Goal: Find specific page/section: Find specific page/section

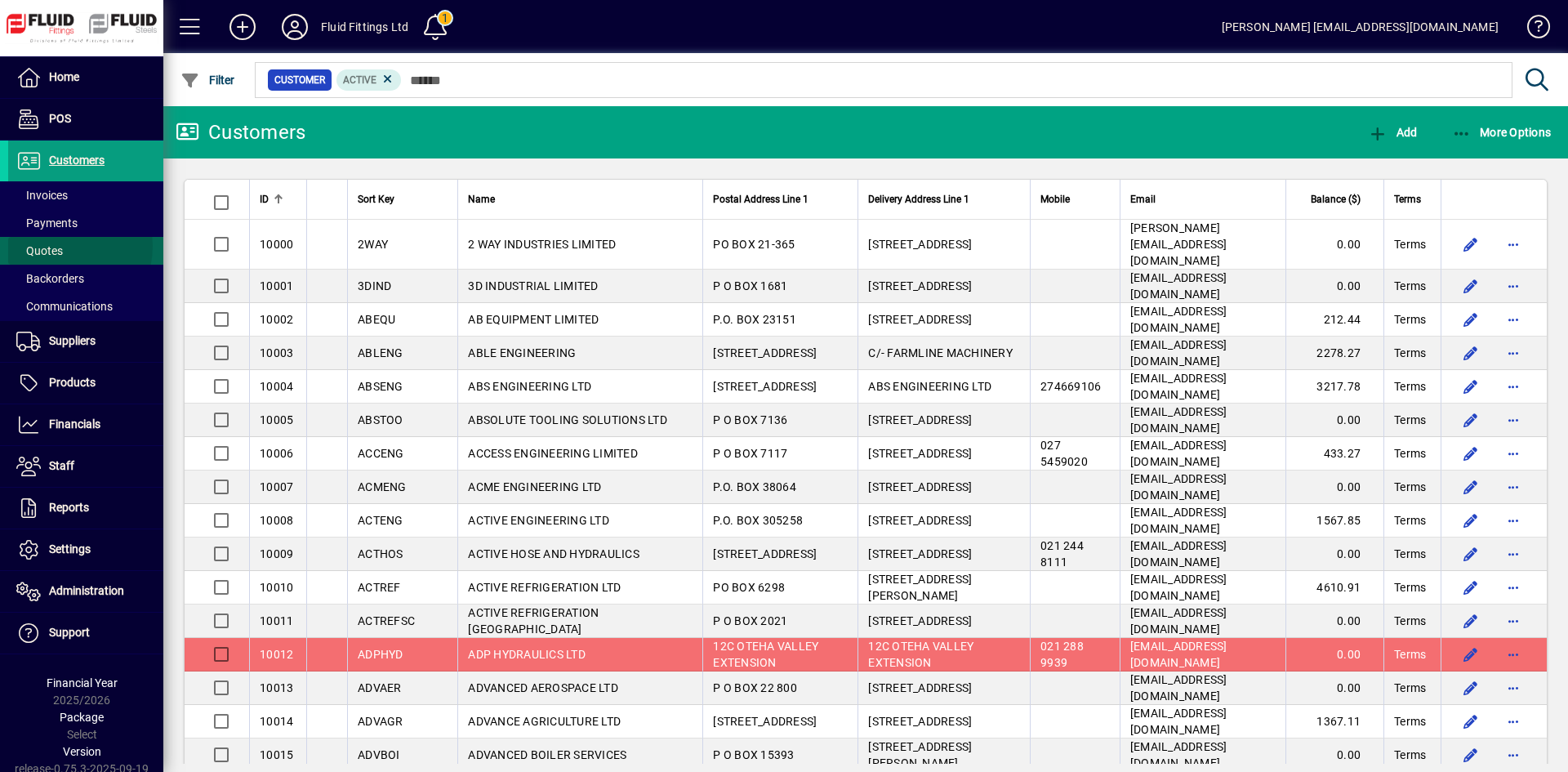
click at [56, 247] on span "Quotes" at bounding box center [39, 250] width 46 height 13
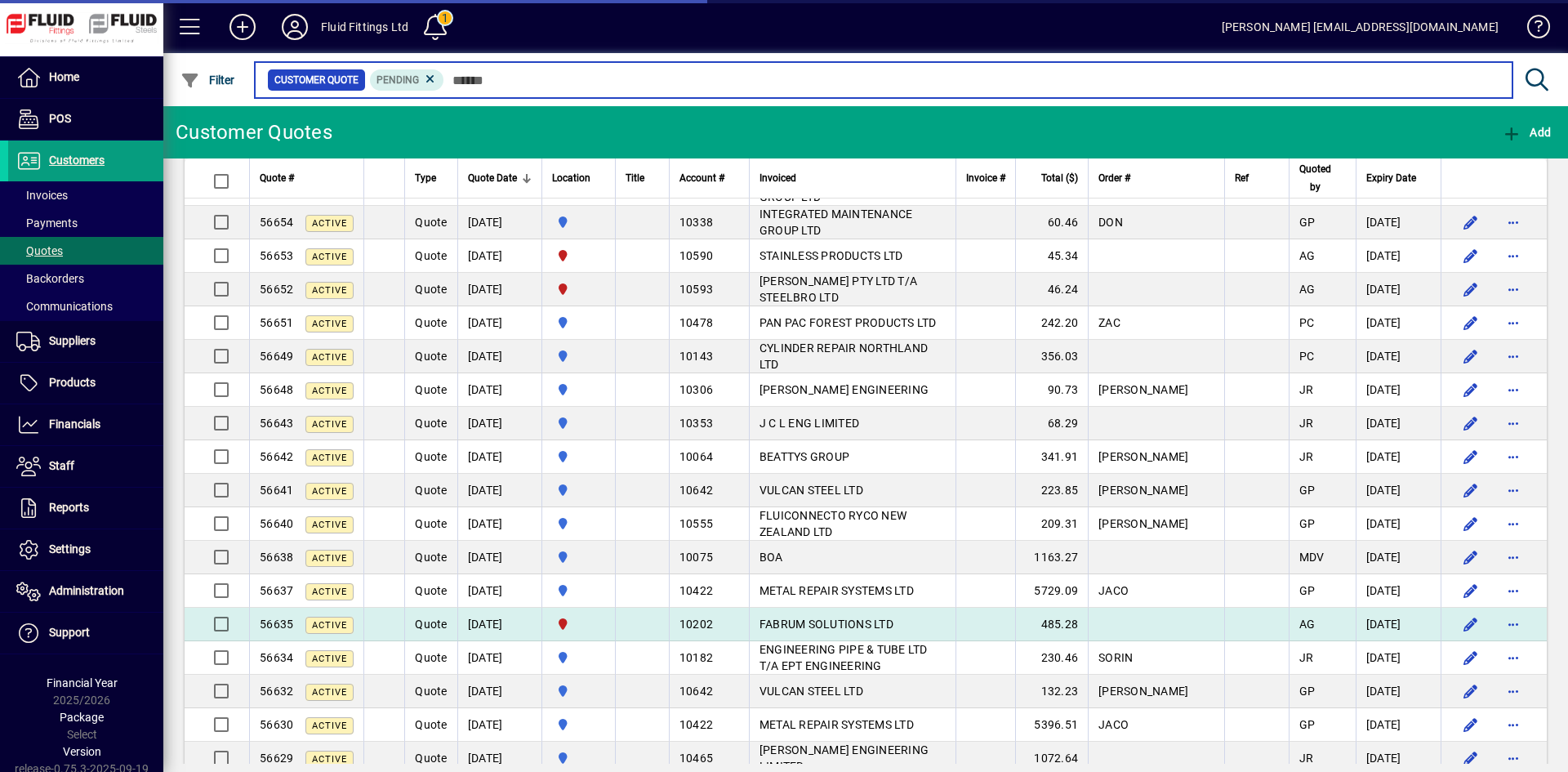
scroll to position [572, 0]
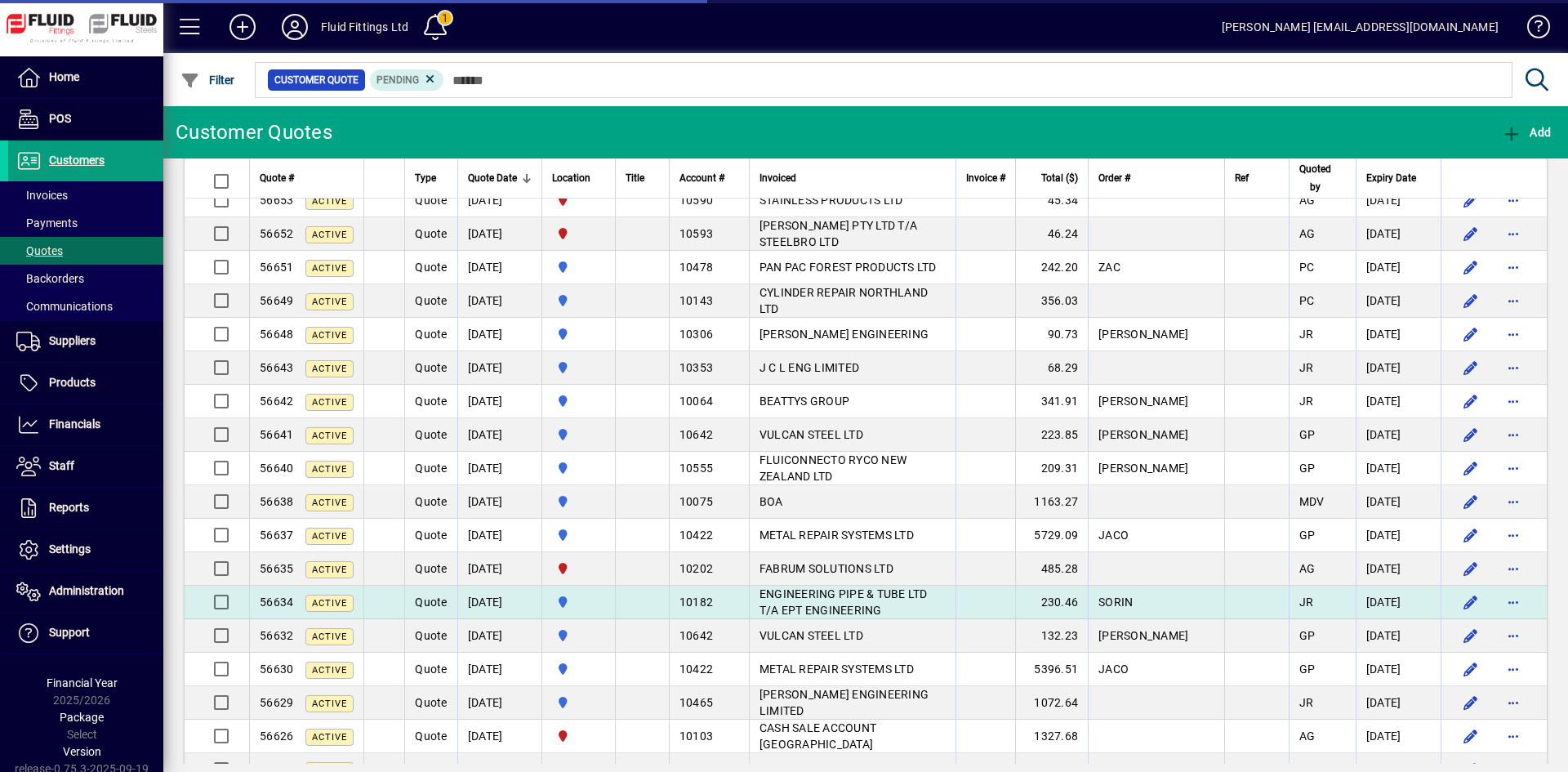
click at [428, 601] on span "Quote" at bounding box center [431, 602] width 32 height 13
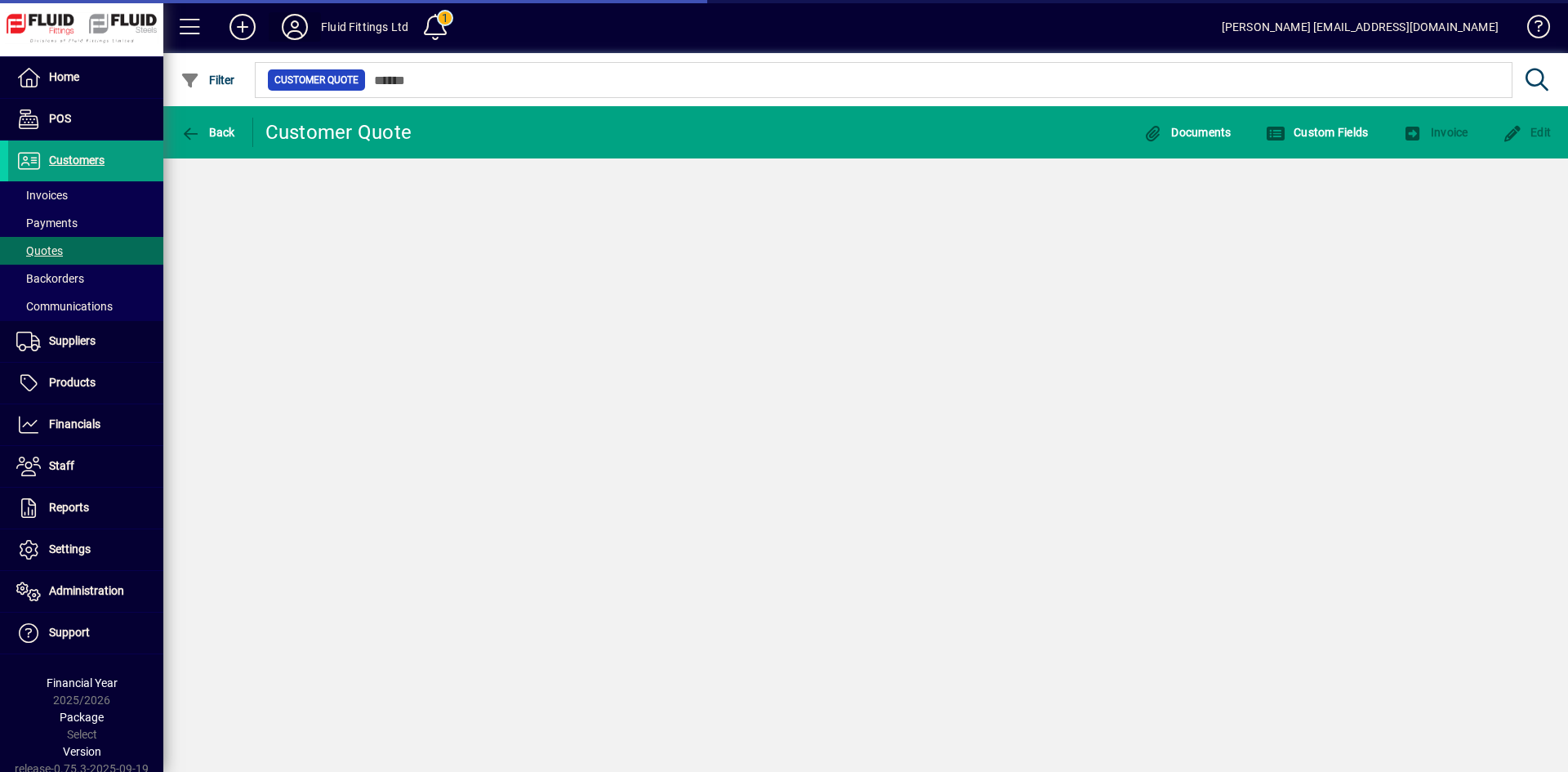
click at [295, 24] on icon at bounding box center [294, 27] width 33 height 27
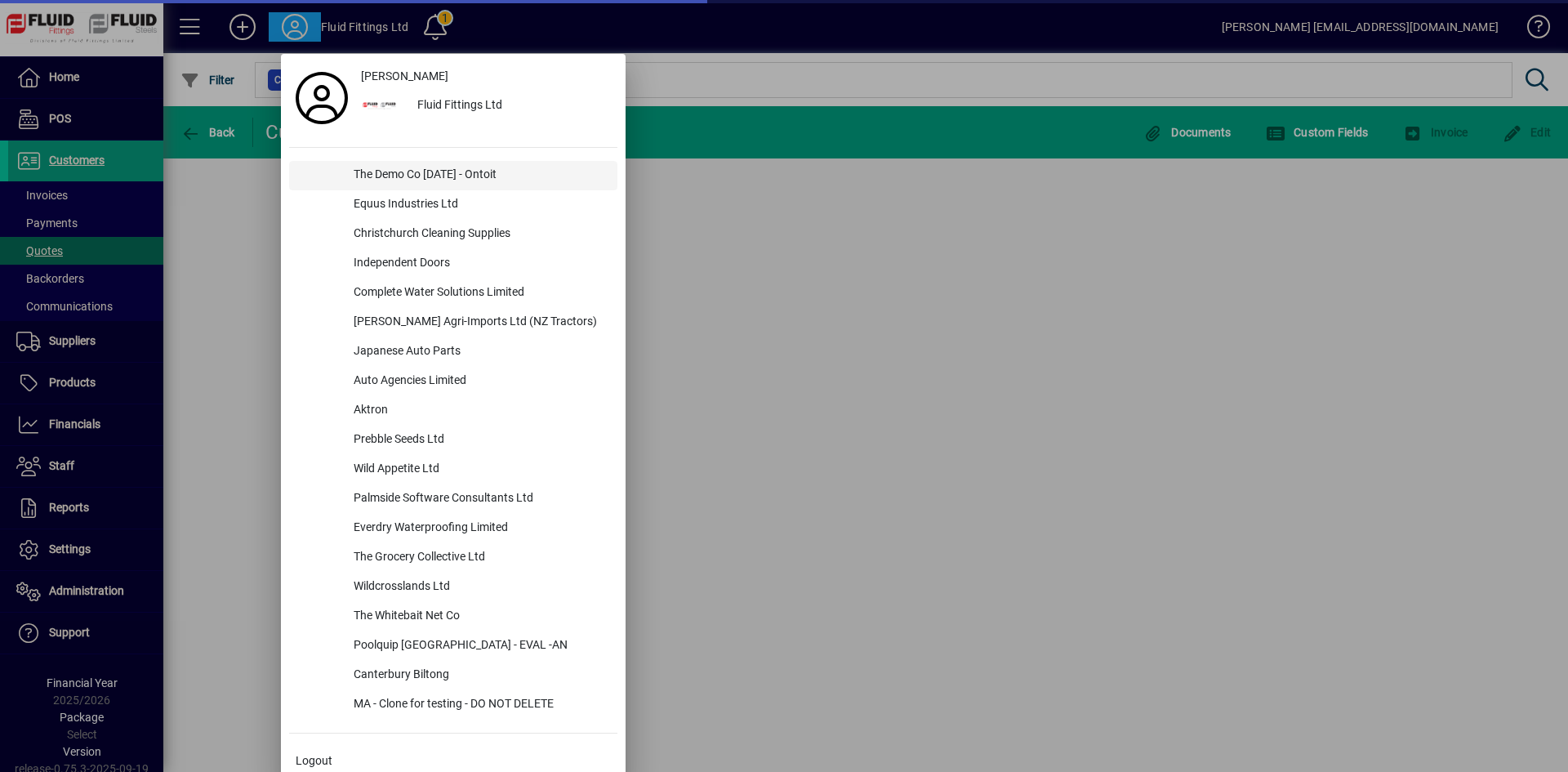
click at [401, 179] on div "The Demo Co [DATE] - Ontoit" at bounding box center [478, 175] width 276 height 29
